Goal: Task Accomplishment & Management: Complete application form

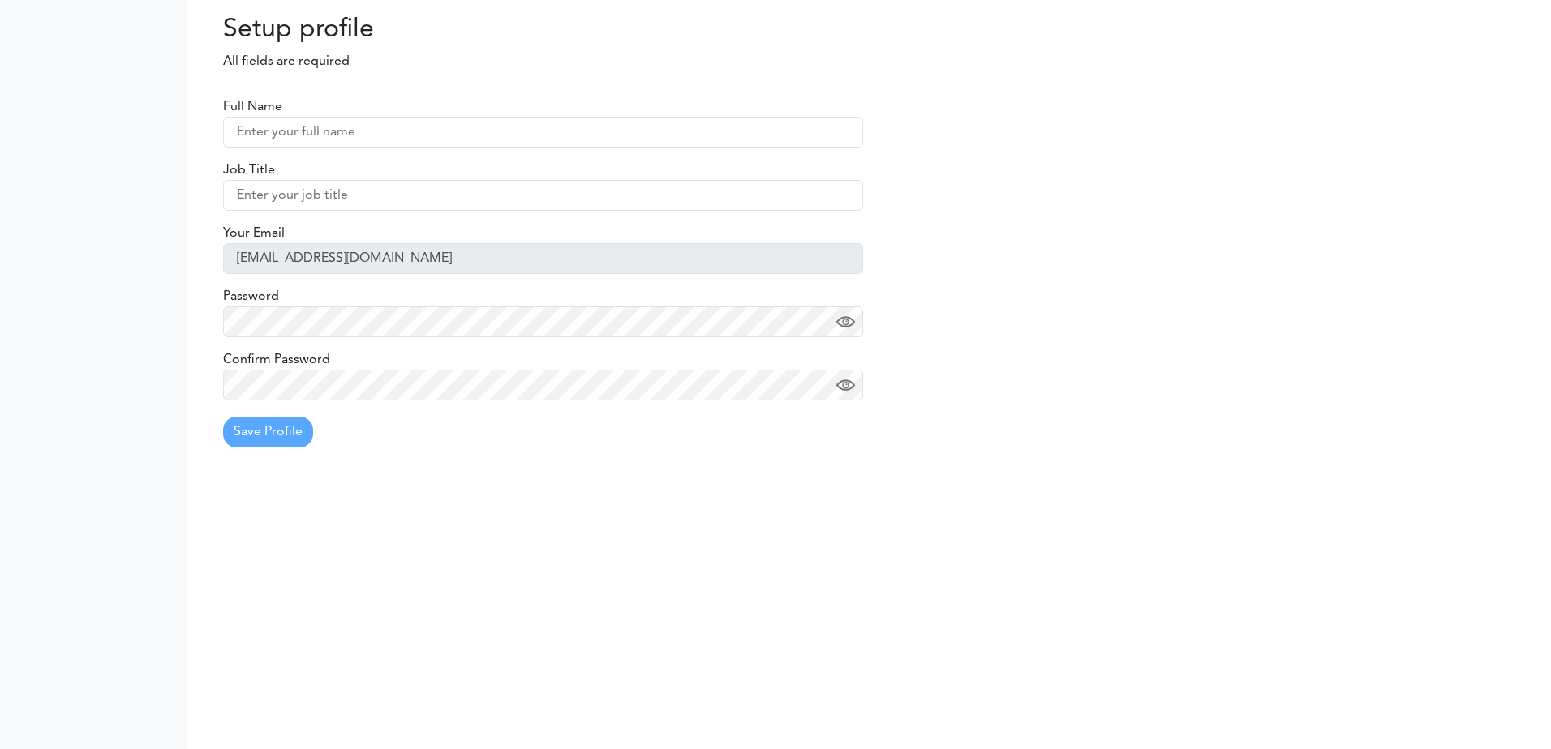
click at [267, 131] on input "text" at bounding box center [543, 132] width 640 height 31
type input "José Ignacio Barriobero"
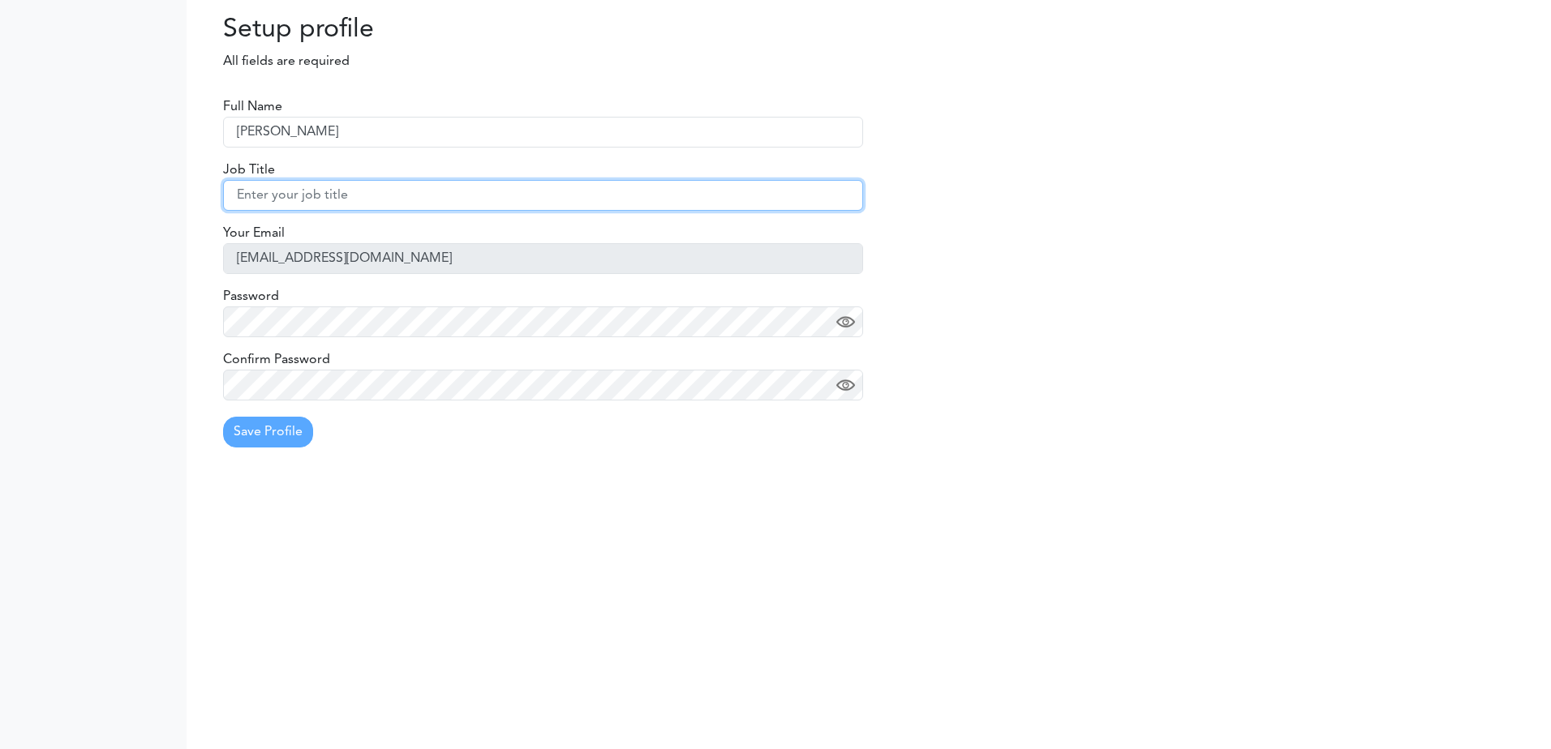
click at [255, 201] on input "text" at bounding box center [543, 195] width 640 height 31
type input "Responsable de Proyectos Nacionales"
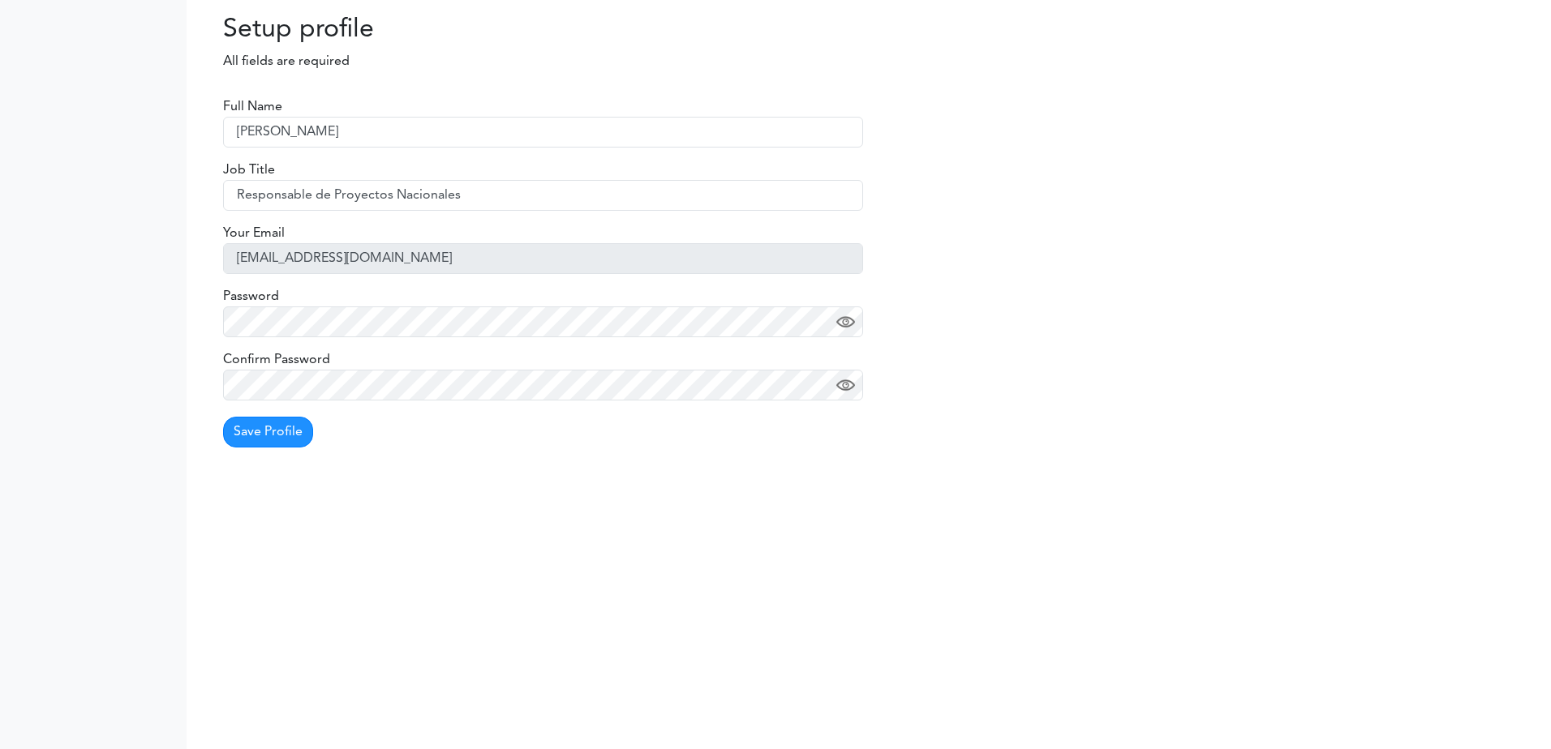
click at [839, 386] on img at bounding box center [845, 385] width 19 height 19
click at [845, 321] on img at bounding box center [845, 322] width 19 height 19
click at [264, 433] on button "Save Profile" at bounding box center [268, 432] width 90 height 31
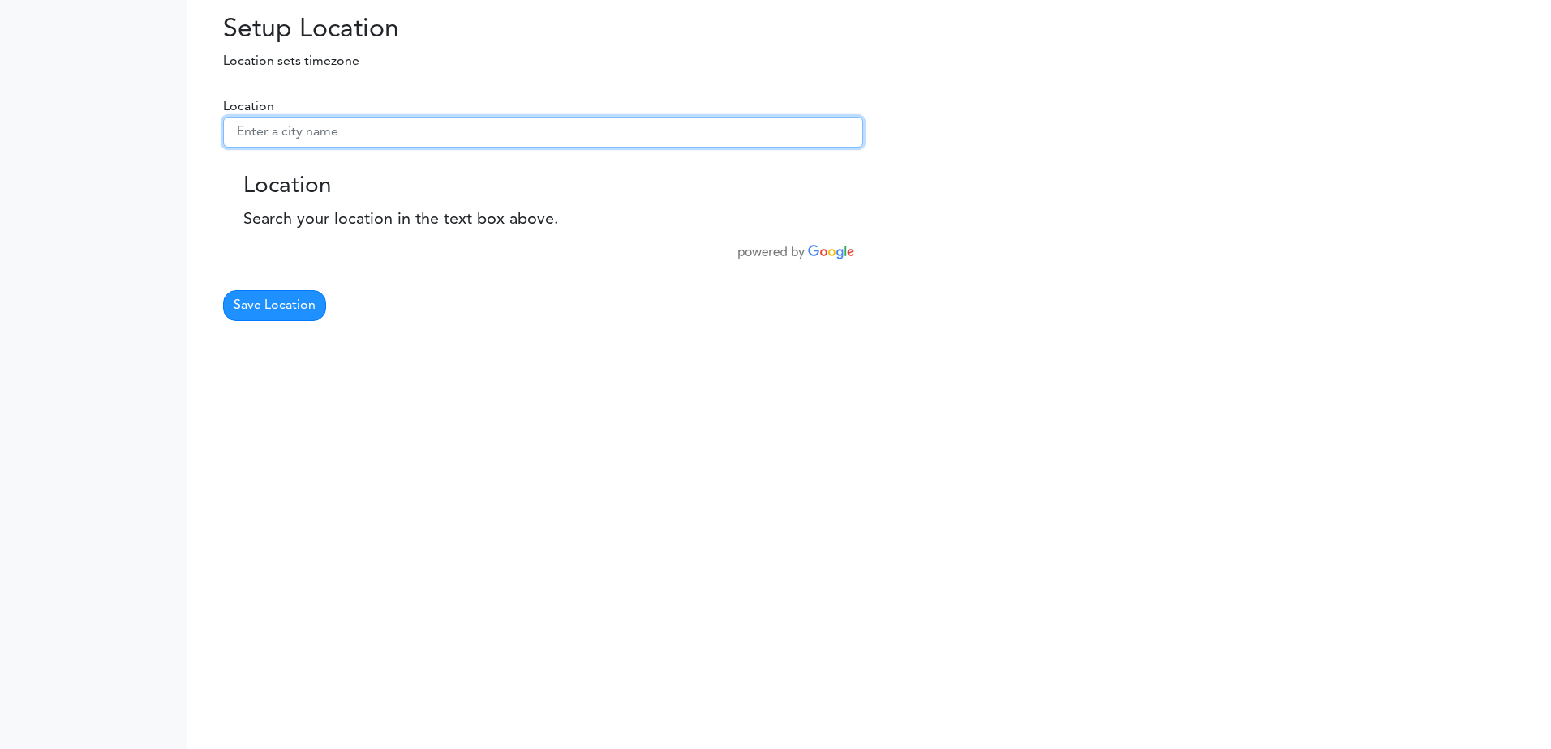
click at [247, 133] on input "text" at bounding box center [543, 132] width 640 height 31
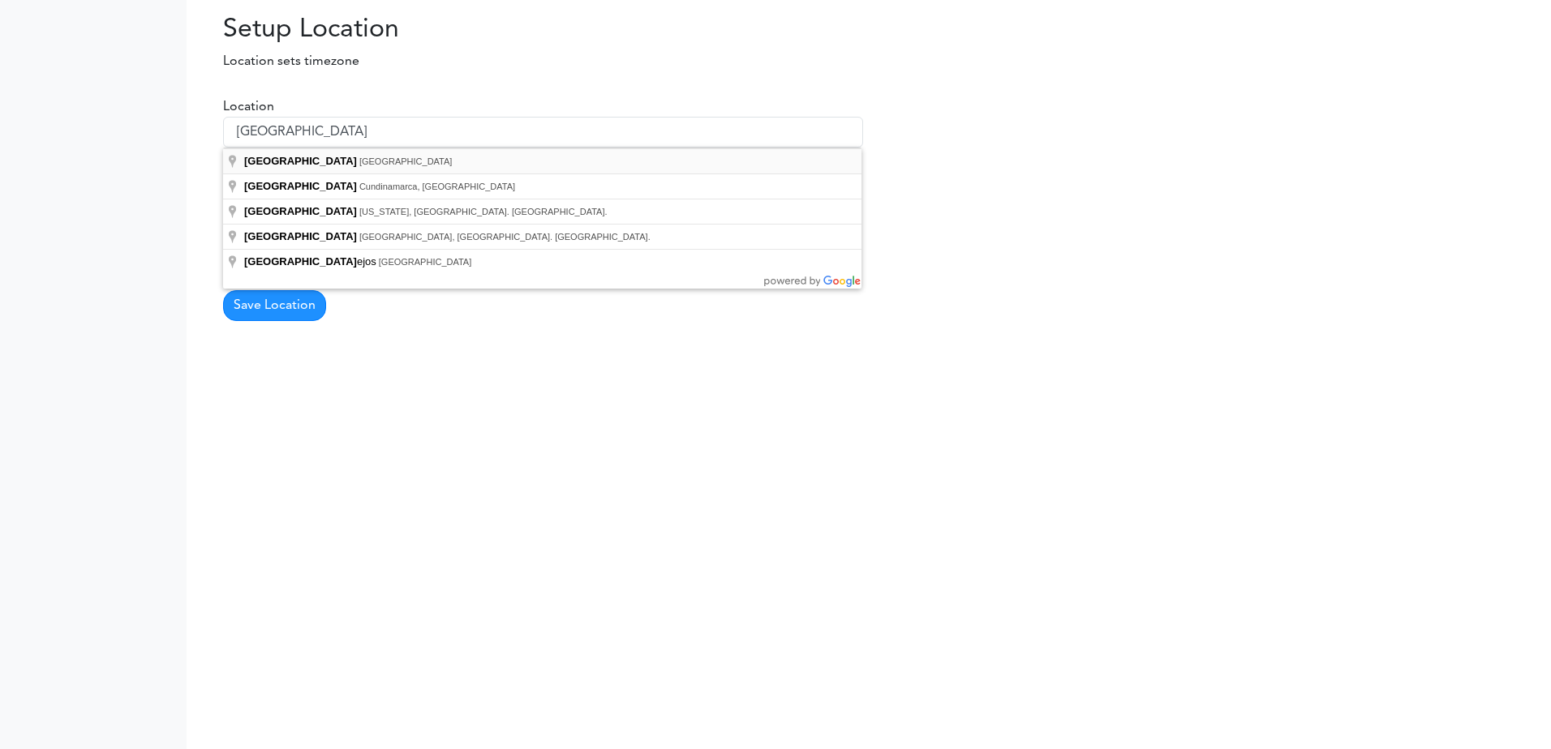
type input "[GEOGRAPHIC_DATA], [GEOGRAPHIC_DATA]"
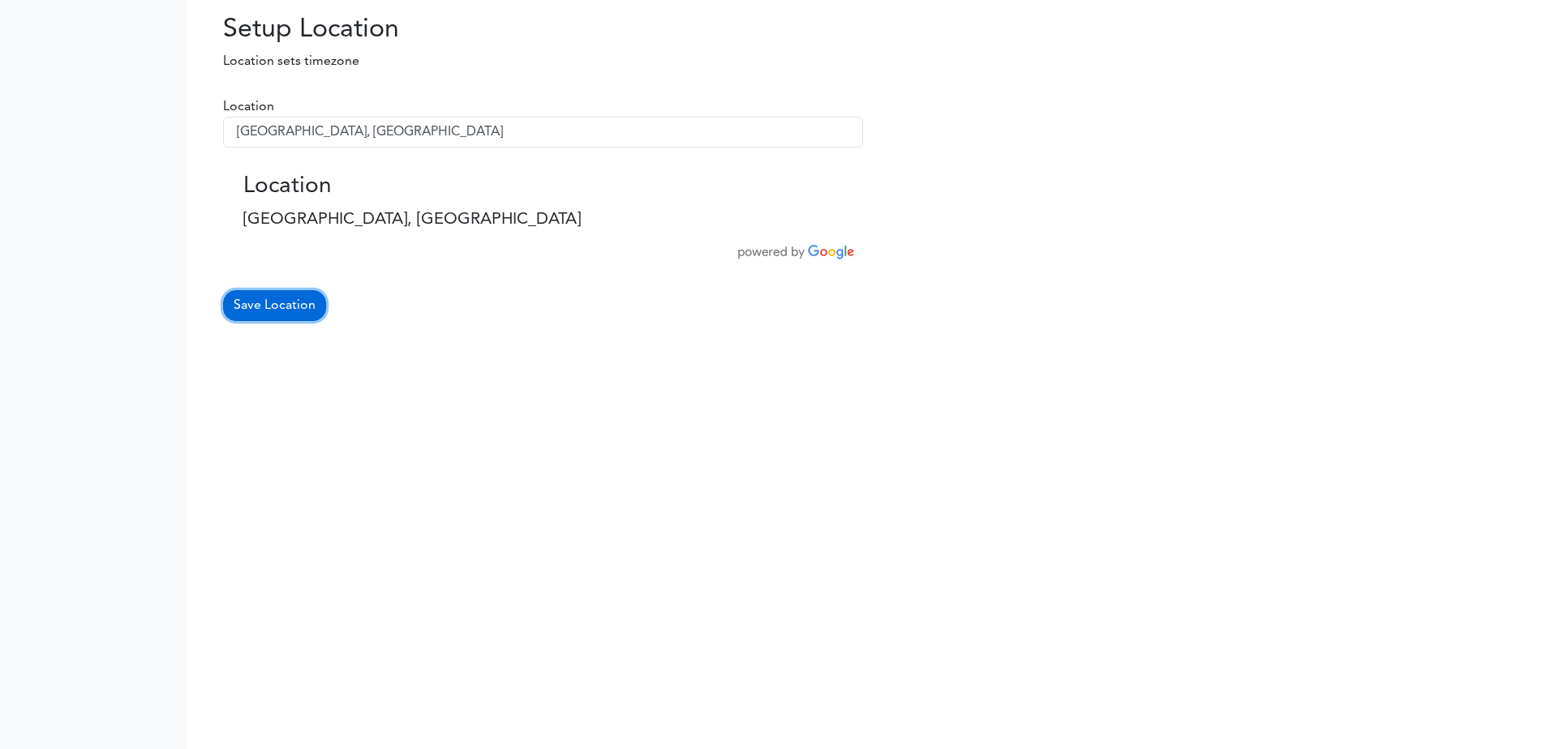
click at [268, 309] on button "Save Location" at bounding box center [274, 305] width 103 height 31
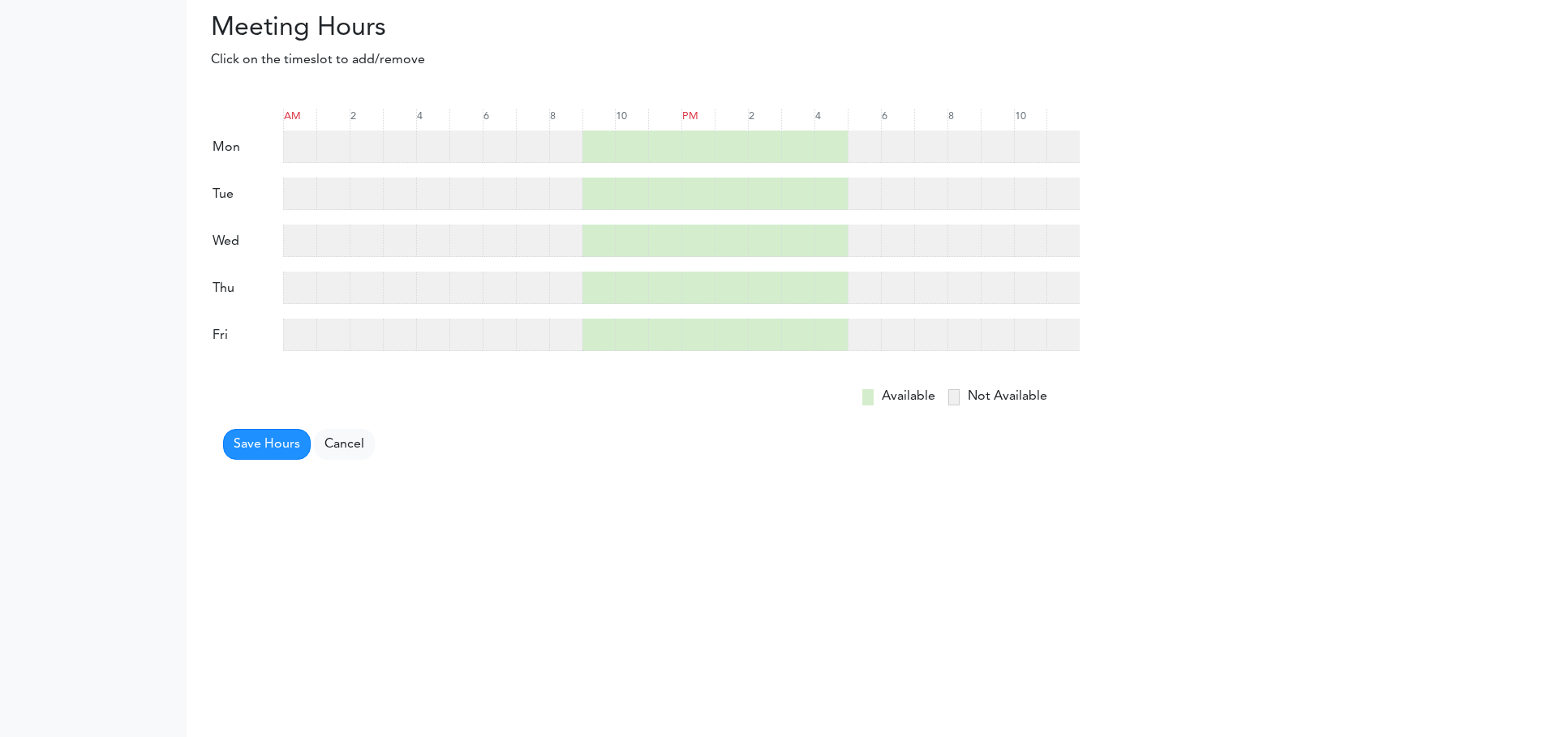
click at [685, 193] on div at bounding box center [697, 194] width 33 height 32
click at [705, 283] on div at bounding box center [697, 288] width 33 height 32
click at [702, 332] on div at bounding box center [697, 335] width 33 height 32
click at [272, 444] on button "Save Hours" at bounding box center [267, 444] width 88 height 31
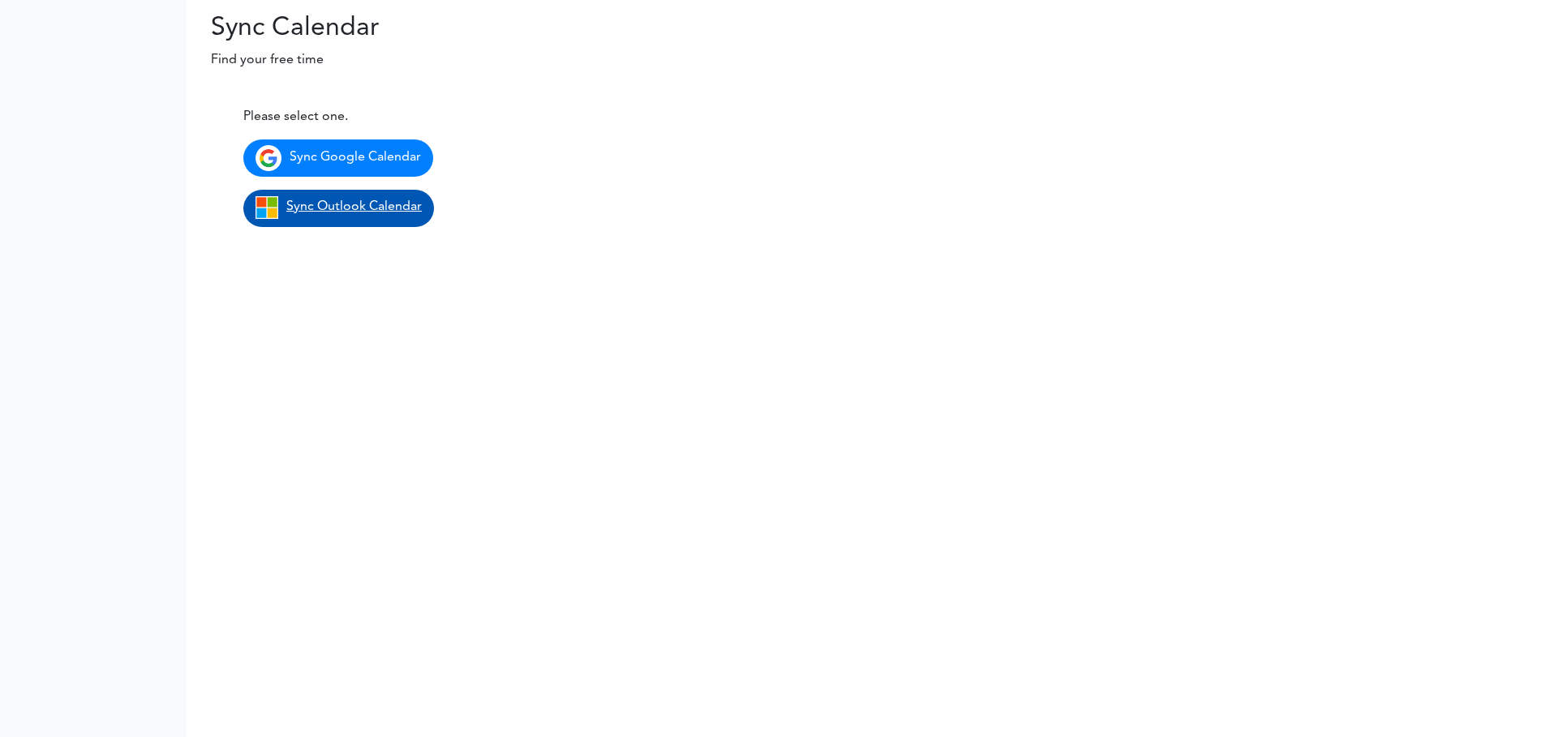
click at [343, 206] on span "Sync Outlook Calendar" at bounding box center [353, 206] width 135 height 13
